Goal: Information Seeking & Learning: Learn about a topic

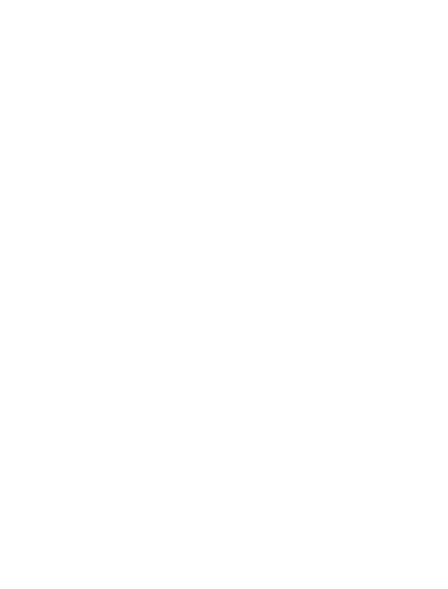
click at [425, 184] on icon at bounding box center [426, 193] width 23 height 19
click at [314, 529] on li "45 m Röhrenwasserrutsche mit Zeitmessung" at bounding box center [227, 534] width 372 height 10
click at [423, 344] on icon at bounding box center [427, 356] width 30 height 24
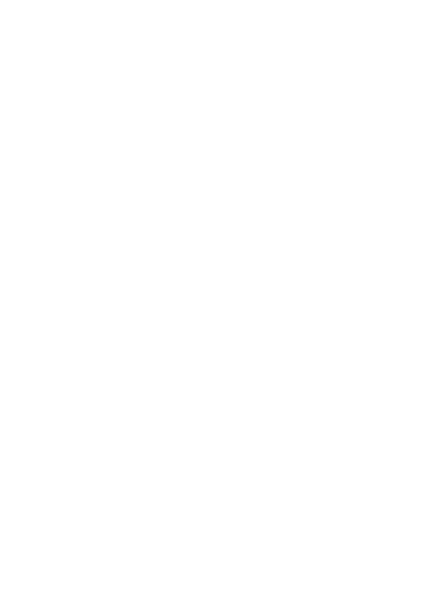
click at [283, 374] on link "mehr erfahren" at bounding box center [268, 378] width 62 height 8
click at [409, 293] on icon at bounding box center [403, 295] width 30 height 24
click at [399, 292] on icon at bounding box center [403, 295] width 30 height 24
click at [427, 35] on icon at bounding box center [426, 40] width 23 height 19
click at [428, 344] on icon at bounding box center [427, 356] width 30 height 24
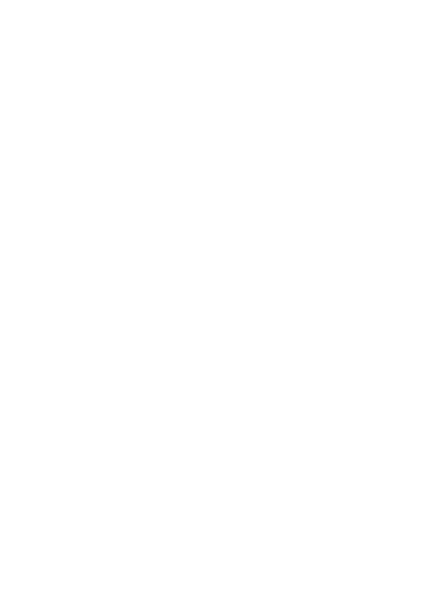
click at [283, 374] on link "mehr erfahren" at bounding box center [268, 378] width 62 height 8
click at [430, 39] on icon at bounding box center [426, 40] width 23 height 19
click at [429, 344] on icon at bounding box center [427, 356] width 30 height 24
click at [277, 374] on link "mehr erfahren" at bounding box center [268, 378] width 62 height 8
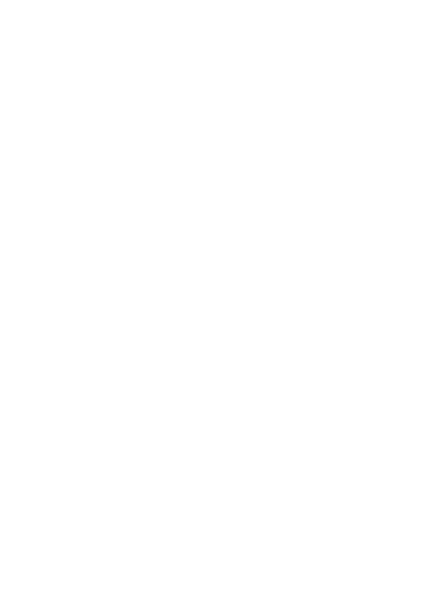
click at [424, 32] on icon at bounding box center [426, 40] width 23 height 19
click at [431, 344] on icon at bounding box center [427, 356] width 30 height 24
click at [288, 374] on link "mehr erfahren" at bounding box center [268, 378] width 62 height 8
click at [423, 44] on icon at bounding box center [426, 40] width 23 height 19
click at [418, 14] on img at bounding box center [421, 24] width 54 height 27
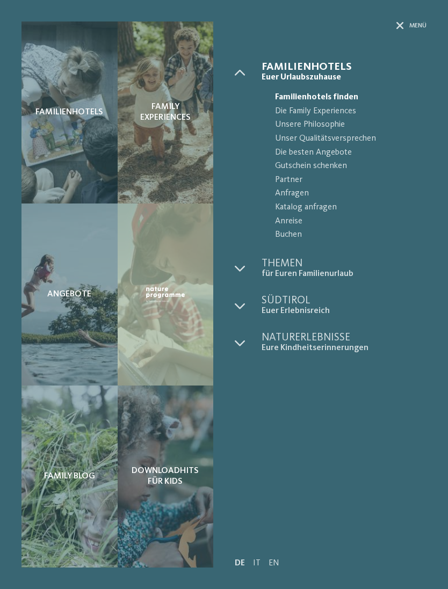
click at [330, 149] on span "Die besten Angebote" at bounding box center [350, 153] width 151 height 14
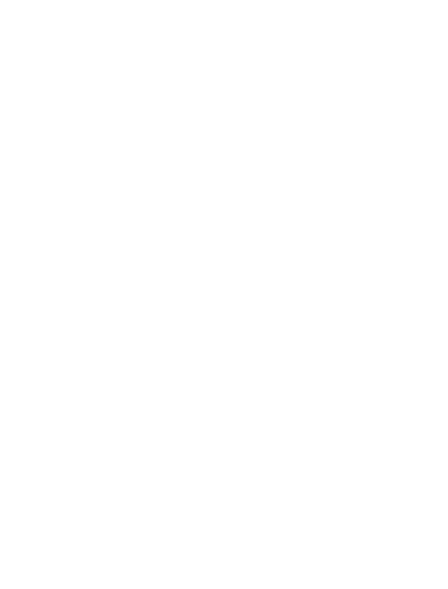
scroll to position [426, 0]
